Goal: Task Accomplishment & Management: Manage account settings

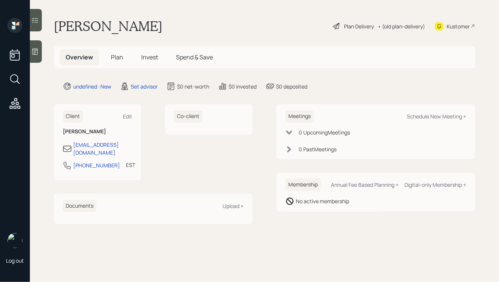
click at [41, 47] on div at bounding box center [36, 51] width 12 height 22
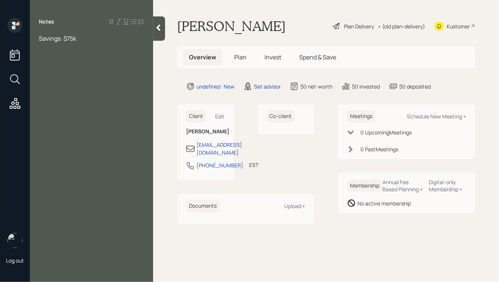
click at [40, 38] on span "Savings: $75k" at bounding box center [57, 38] width 37 height 8
click at [89, 56] on div "Savings: $75k" at bounding box center [91, 55] width 105 height 8
click at [67, 66] on div at bounding box center [91, 63] width 105 height 8
click at [52, 78] on div at bounding box center [91, 80] width 105 height 8
click at [59, 72] on div "SS:" at bounding box center [91, 71] width 105 height 8
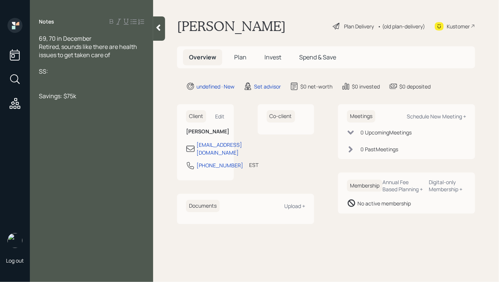
click at [46, 78] on div at bounding box center [91, 80] width 105 height 8
click at [59, 71] on div "SS:" at bounding box center [91, 71] width 105 height 8
click at [77, 81] on span "Work comp: $2k monthly" at bounding box center [72, 80] width 67 height 8
click at [120, 81] on div "Work comp: $1,800 monthly" at bounding box center [91, 80] width 105 height 8
click at [92, 96] on div "Savings: $75k" at bounding box center [91, 96] width 105 height 8
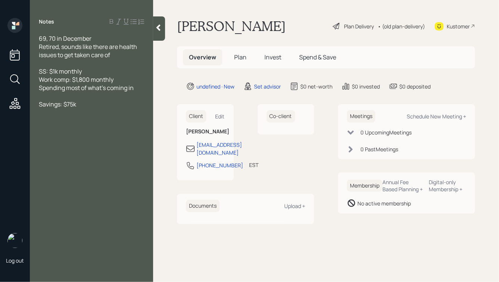
click at [78, 95] on div at bounding box center [91, 96] width 105 height 8
drag, startPoint x: 64, startPoint y: 105, endPoint x: 40, endPoint y: 105, distance: 24.7
click at [40, 105] on span "Checking: $25k" at bounding box center [60, 104] width 42 height 8
click at [79, 115] on div "Savings: $75k" at bounding box center [91, 112] width 105 height 8
click at [158, 29] on icon at bounding box center [159, 28] width 4 height 6
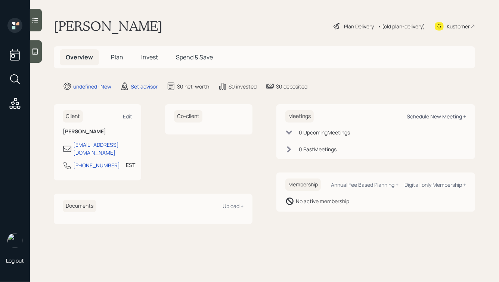
click at [416, 115] on div "Schedule New Meeting +" at bounding box center [436, 116] width 59 height 7
select select "round-robin"
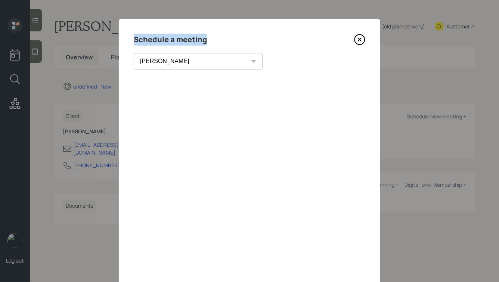
drag, startPoint x: 206, startPoint y: 40, endPoint x: 135, endPoint y: 40, distance: 71.0
click at [135, 40] on h4 "Schedule a meeting" at bounding box center [170, 40] width 73 height 12
click at [177, 39] on h4 "Schedule a meeting" at bounding box center [170, 40] width 73 height 12
click at [359, 40] on icon at bounding box center [359, 39] width 11 height 11
